Goal: Information Seeking & Learning: Learn about a topic

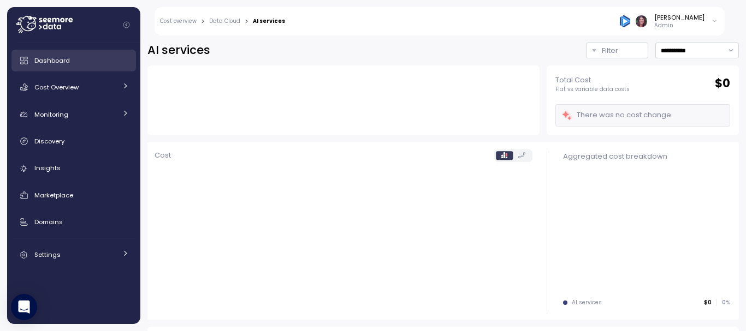
click at [81, 58] on div "Dashboard" at bounding box center [81, 60] width 94 height 11
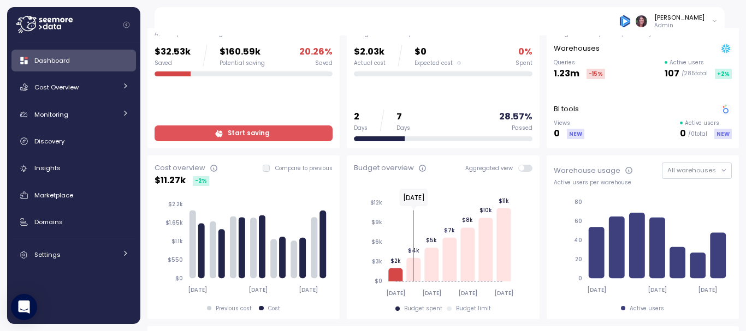
click at [349, 147] on div "Budget summary Budget for this 7 days $2.03k Actual cost $0 Expected cost 0 % S…" at bounding box center [443, 80] width 192 height 136
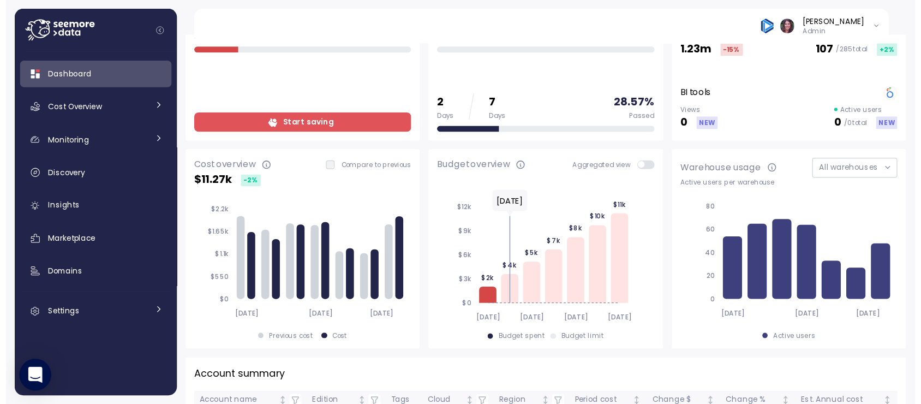
scroll to position [88, 0]
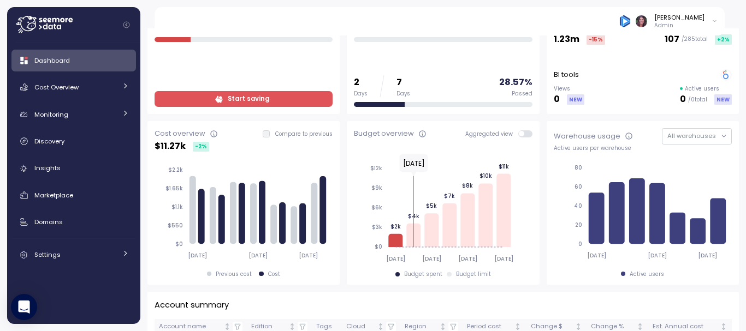
click at [293, 94] on span "Start saving" at bounding box center [242, 99] width 164 height 15
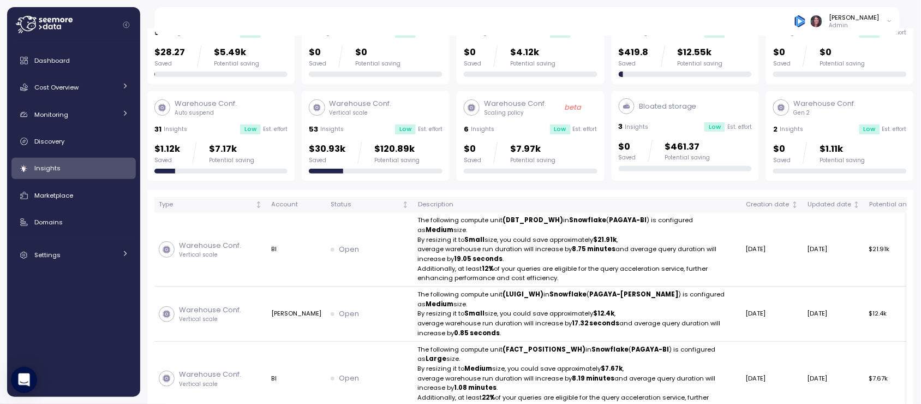
scroll to position [88, 0]
drag, startPoint x: 702, startPoint y: 0, endPoint x: 454, endPoint y: 14, distance: 248.7
click at [454, 14] on div "[PERSON_NAME] Admin" at bounding box center [534, 21] width 734 height 28
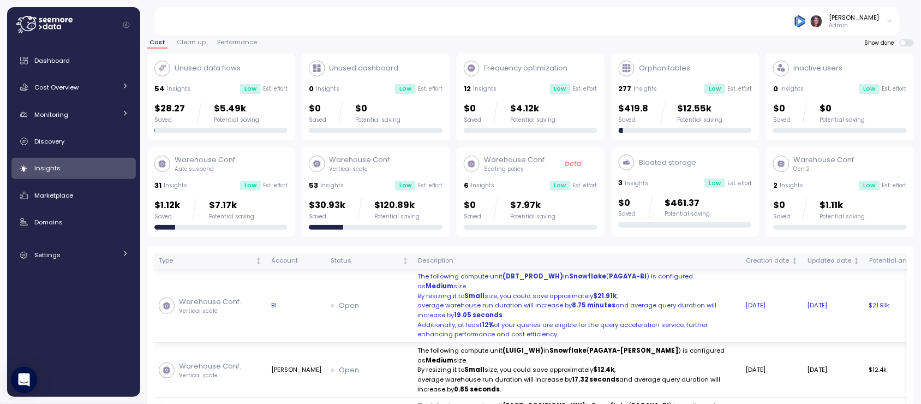
click at [745, 331] on td "$21.91k" at bounding box center [912, 306] width 94 height 74
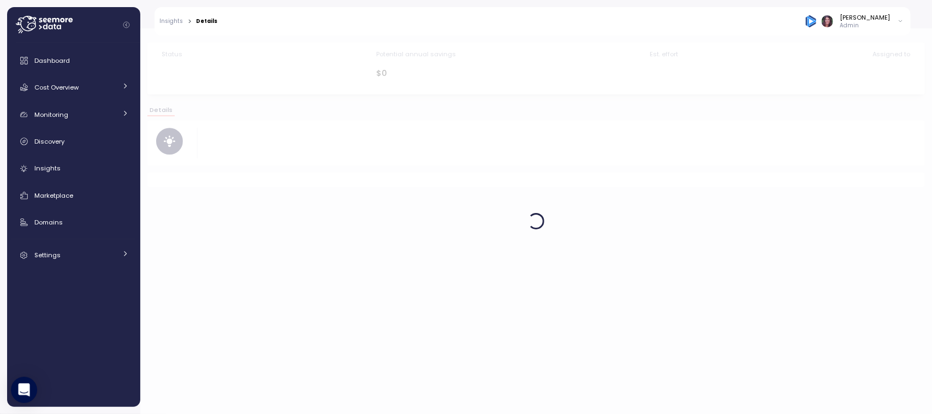
click at [745, 317] on html "Insights > Details [PERSON_NAME] Admin Dashboard Cost Overview Compute Workload…" at bounding box center [466, 249] width 932 height 498
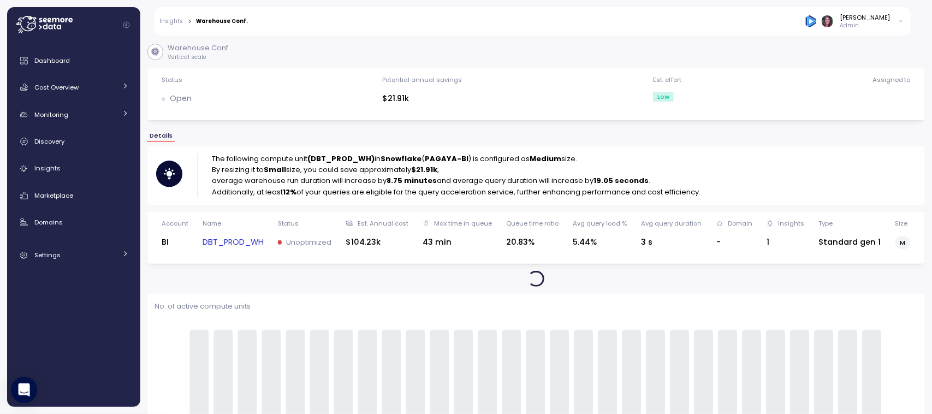
click at [172, 16] on div "Insights > Warehouse Conf. [PERSON_NAME] Admin" at bounding box center [532, 21] width 756 height 28
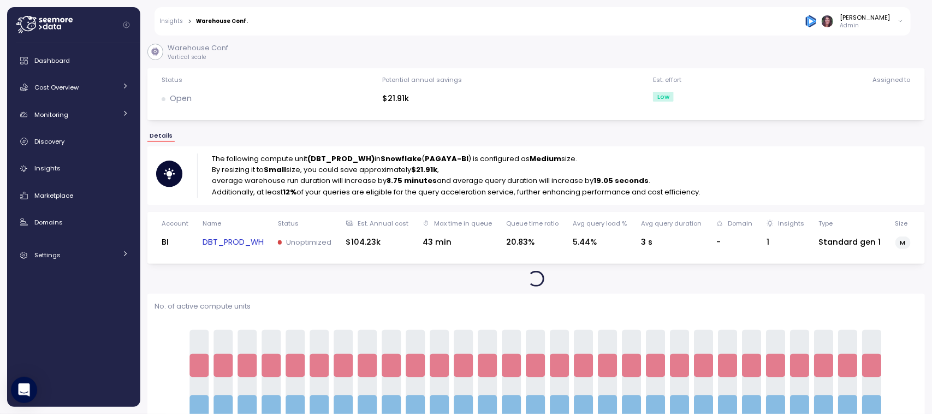
click at [172, 16] on div "Insights > Warehouse Conf. [PERSON_NAME] Admin" at bounding box center [532, 21] width 756 height 28
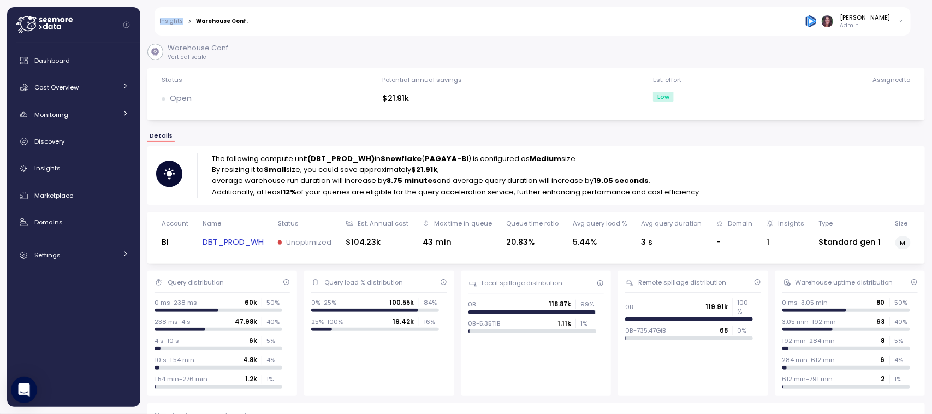
click at [175, 20] on link "Insights" at bounding box center [171, 21] width 23 height 5
